Goal: Information Seeking & Learning: Learn about a topic

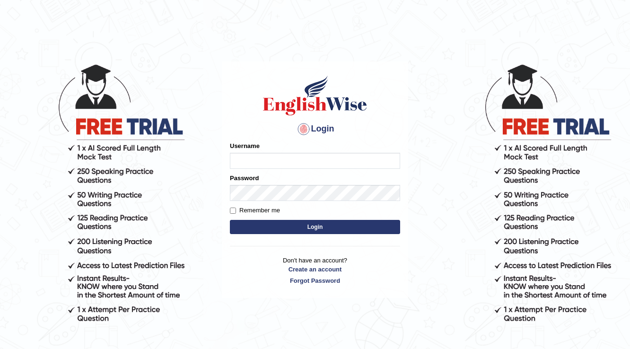
click at [364, 164] on input "Username" at bounding box center [315, 161] width 170 height 16
type input "Badmaarag"
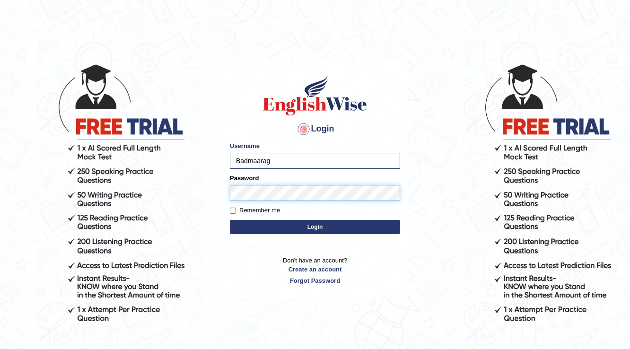
click at [230, 220] on button "Login" at bounding box center [315, 227] width 170 height 14
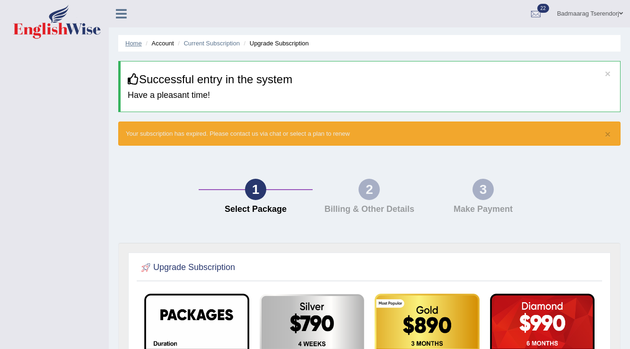
click at [134, 42] on link "Home" at bounding box center [133, 43] width 17 height 7
click at [135, 42] on link "Home" at bounding box center [133, 43] width 17 height 7
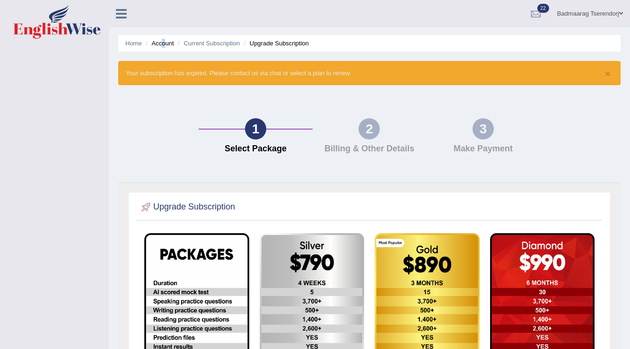
click at [164, 44] on li "Account" at bounding box center [158, 43] width 30 height 9
click at [285, 44] on li "Upgrade Subscription" at bounding box center [275, 43] width 67 height 9
click at [622, 12] on span at bounding box center [621, 13] width 4 height 6
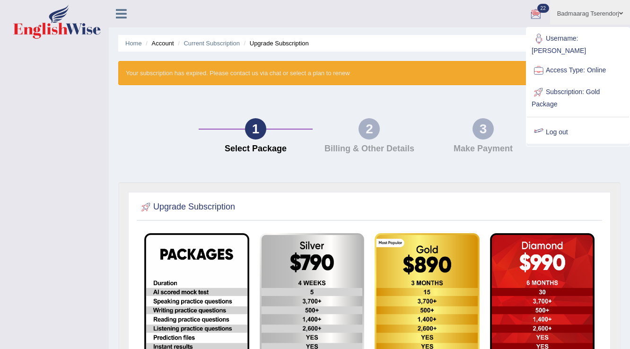
click at [553, 125] on link "Log out" at bounding box center [578, 133] width 102 height 22
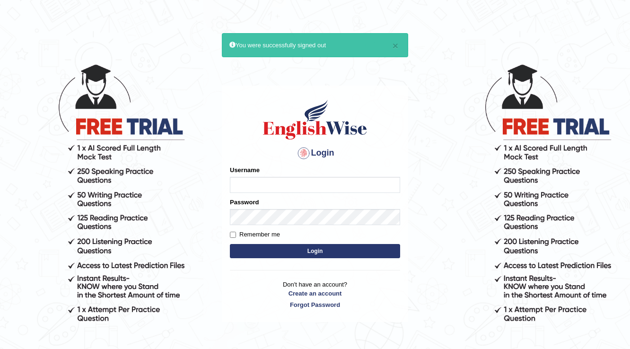
click at [301, 184] on input "Username" at bounding box center [315, 185] width 170 height 16
type input "Badmaarag"
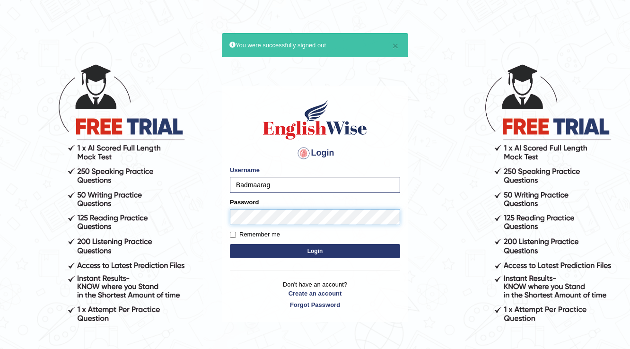
click at [230, 244] on button "Login" at bounding box center [315, 251] width 170 height 14
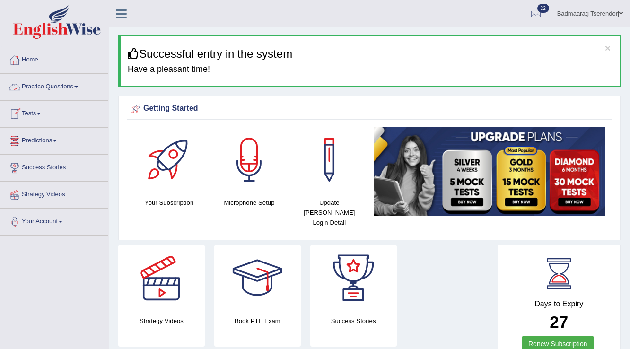
click at [67, 85] on link "Practice Questions" at bounding box center [54, 86] width 108 height 24
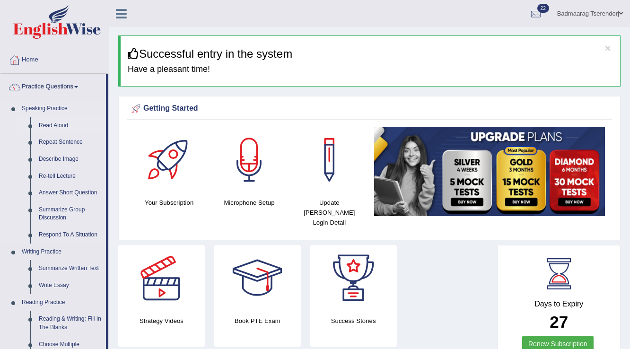
click at [51, 125] on link "Read Aloud" at bounding box center [70, 125] width 71 height 17
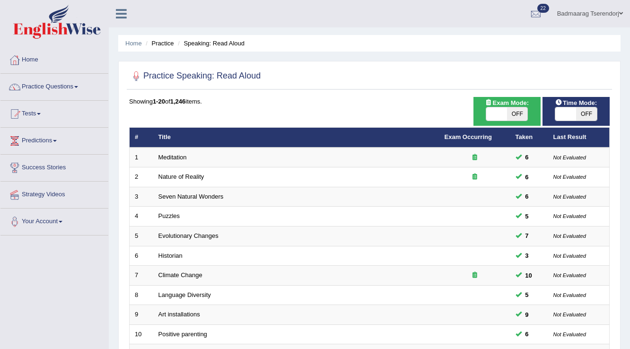
click at [521, 116] on span "OFF" at bounding box center [517, 113] width 21 height 13
checkbox input "true"
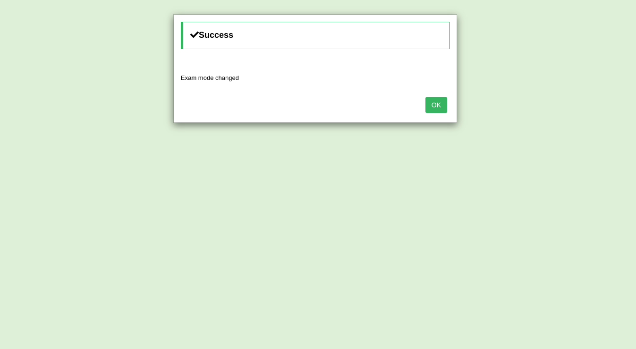
click at [433, 108] on button "OK" at bounding box center [436, 105] width 22 height 16
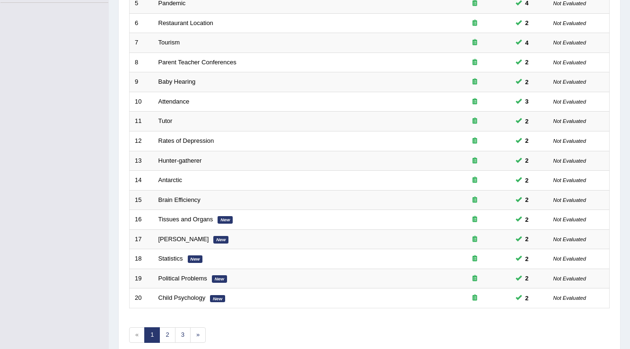
scroll to position [274, 0]
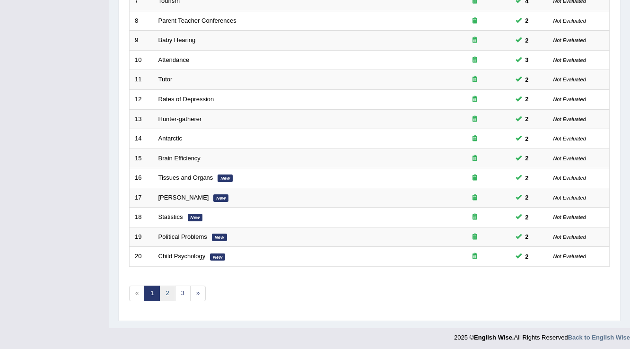
click at [163, 288] on link "2" at bounding box center [167, 294] width 16 height 16
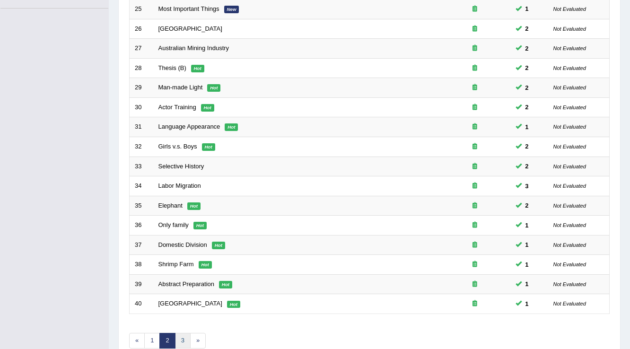
click at [185, 338] on link "3" at bounding box center [183, 341] width 16 height 16
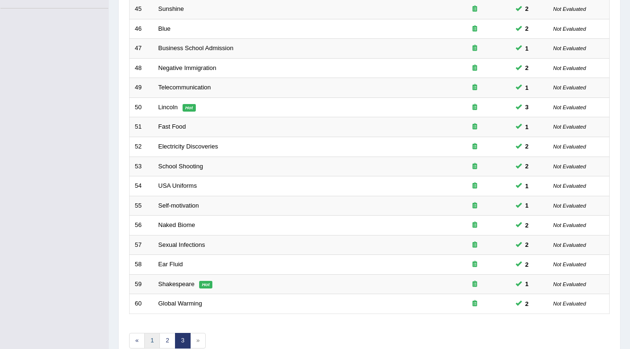
click at [153, 335] on link "1" at bounding box center [152, 341] width 16 height 16
